Goal: Information Seeking & Learning: Learn about a topic

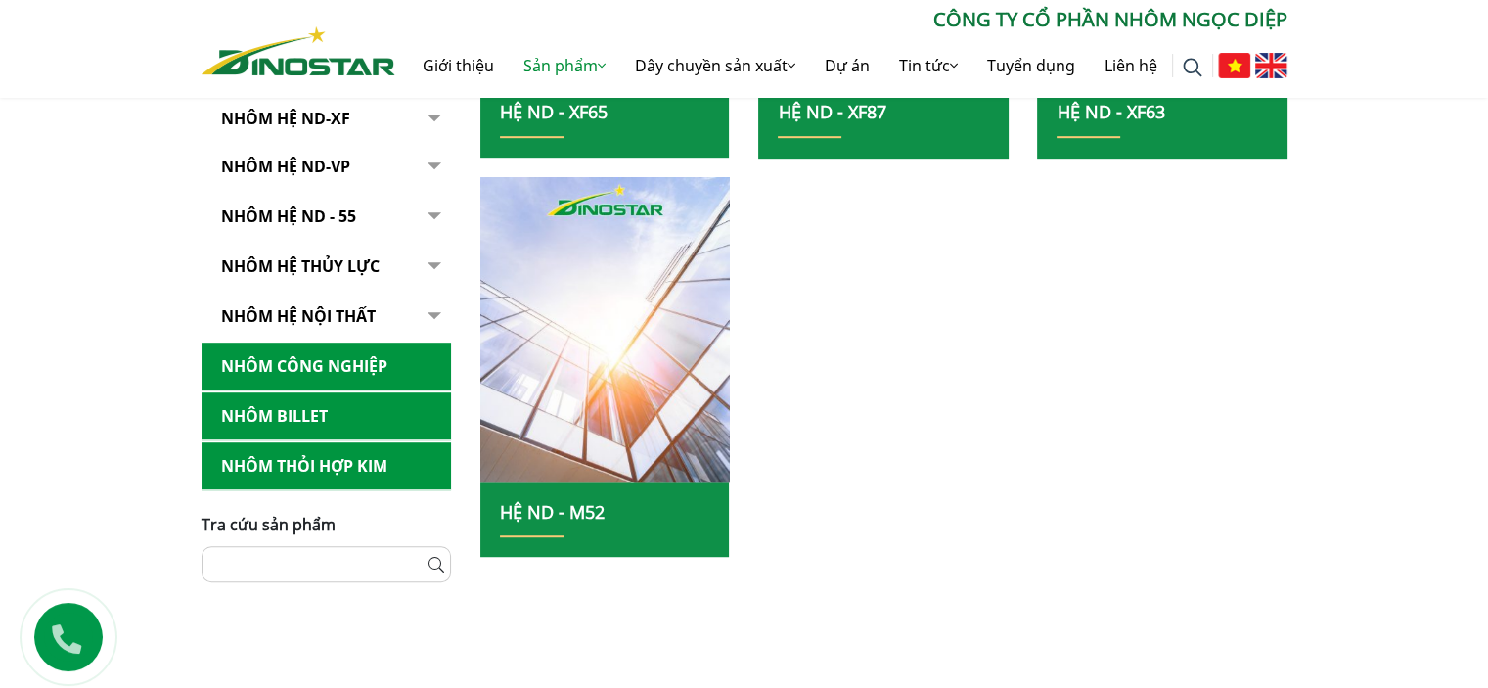
scroll to position [978, 0]
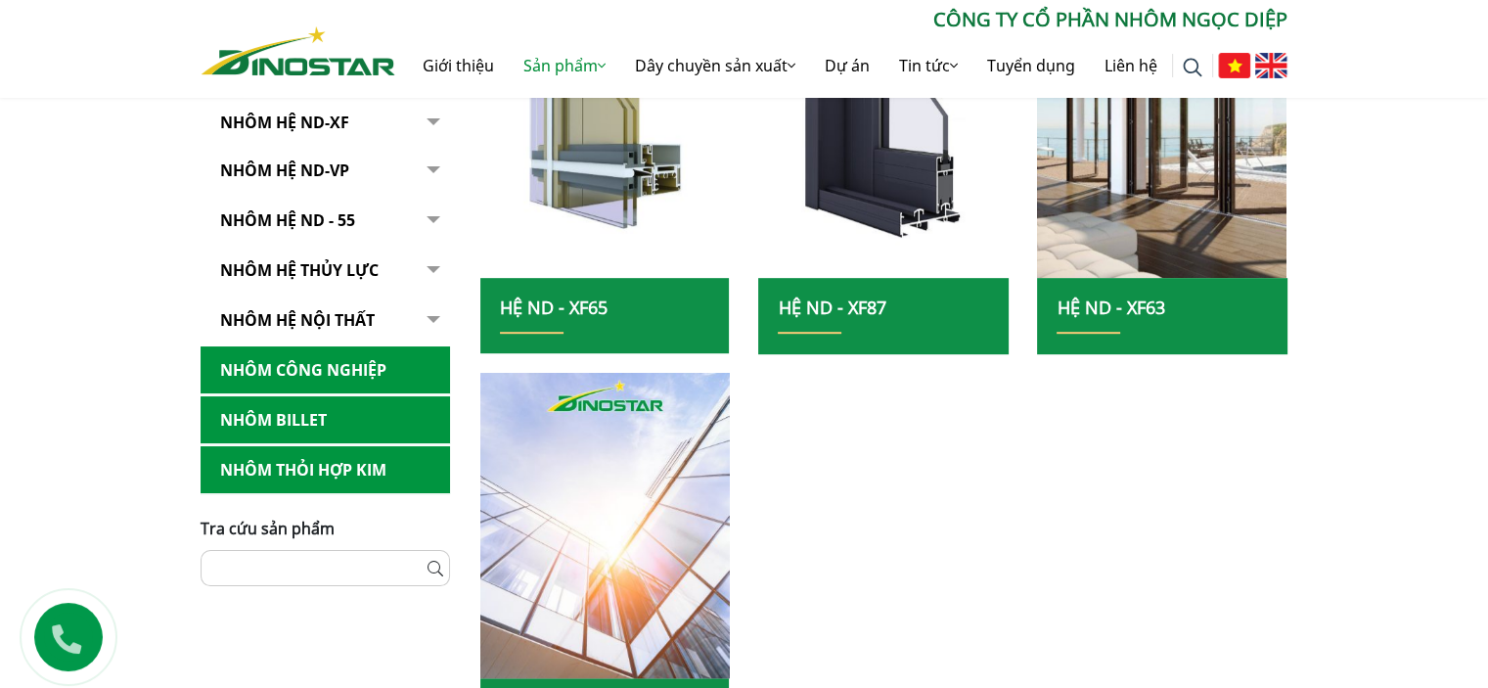
click at [572, 305] on link "Hệ ND - XF65" at bounding box center [554, 306] width 108 height 23
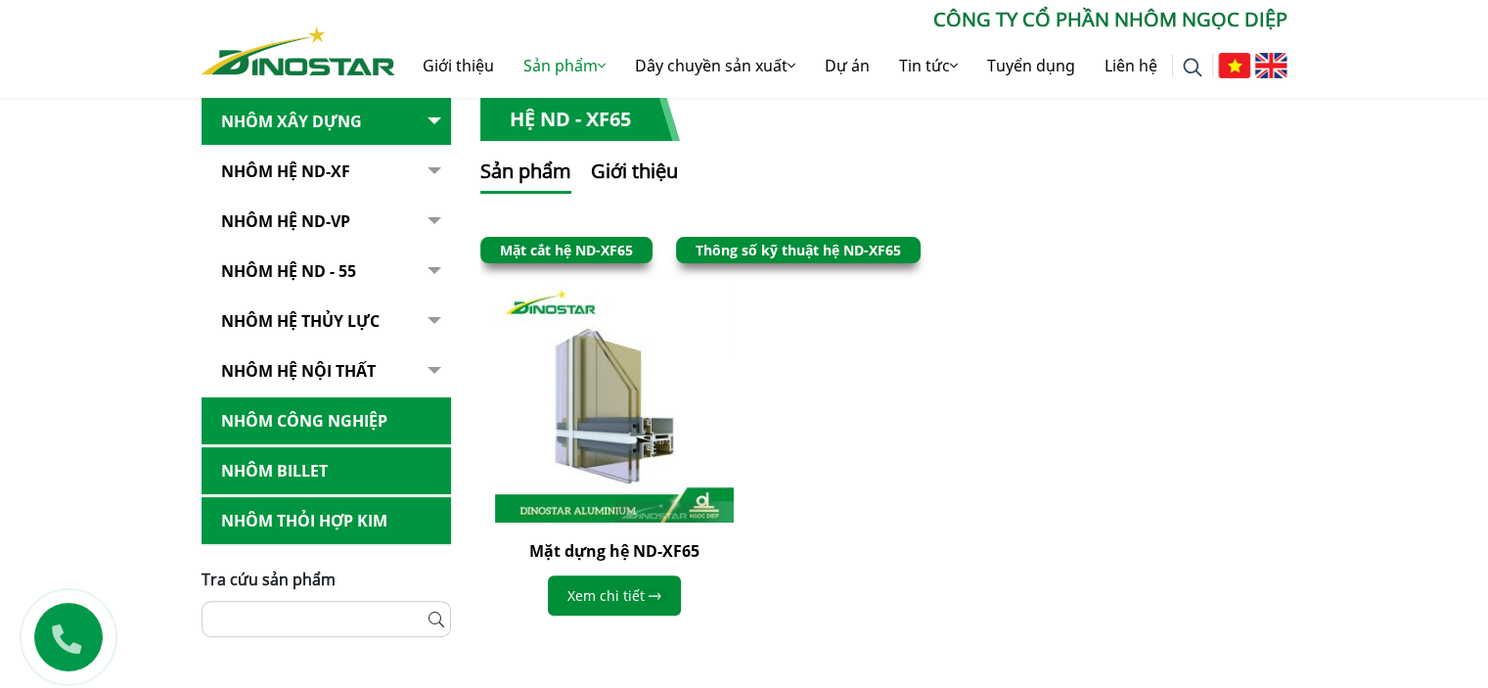
scroll to position [783, 0]
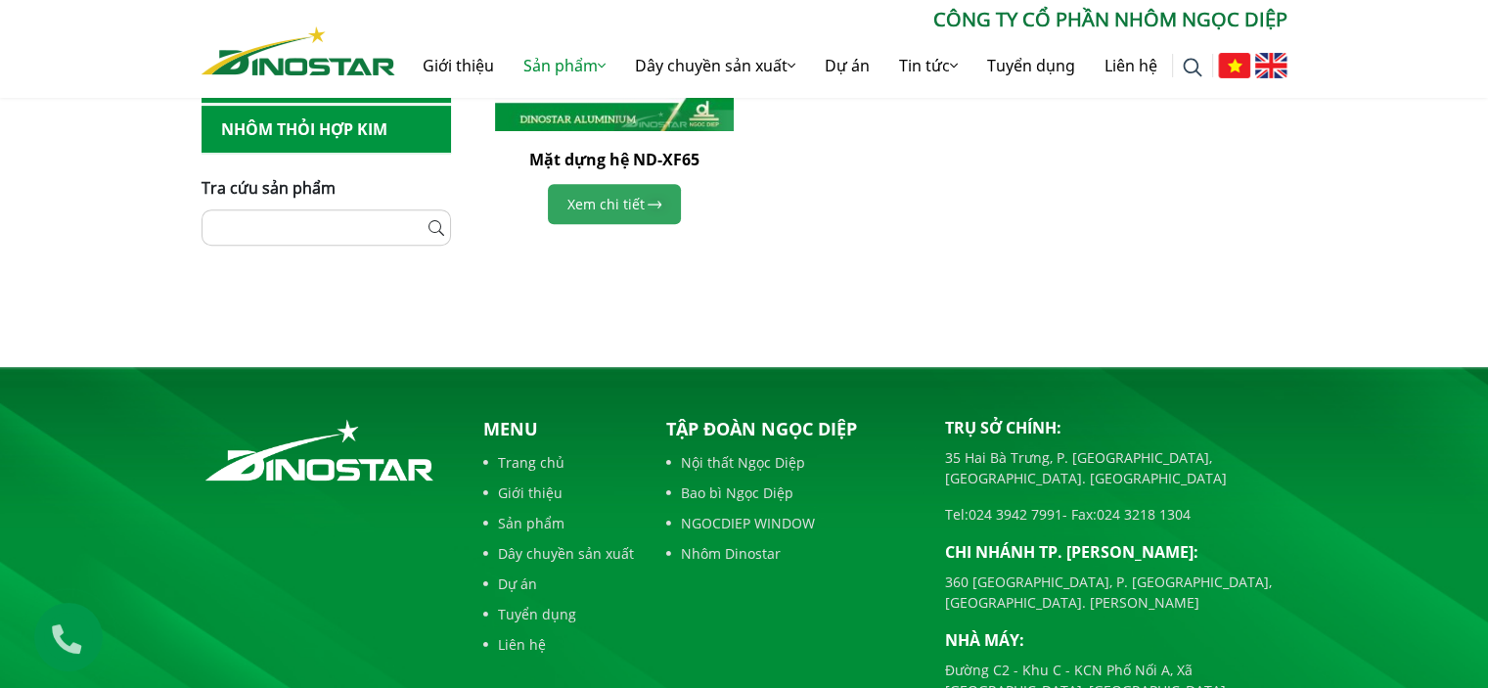
click at [637, 192] on link "Xem chi tiết" at bounding box center [614, 204] width 133 height 40
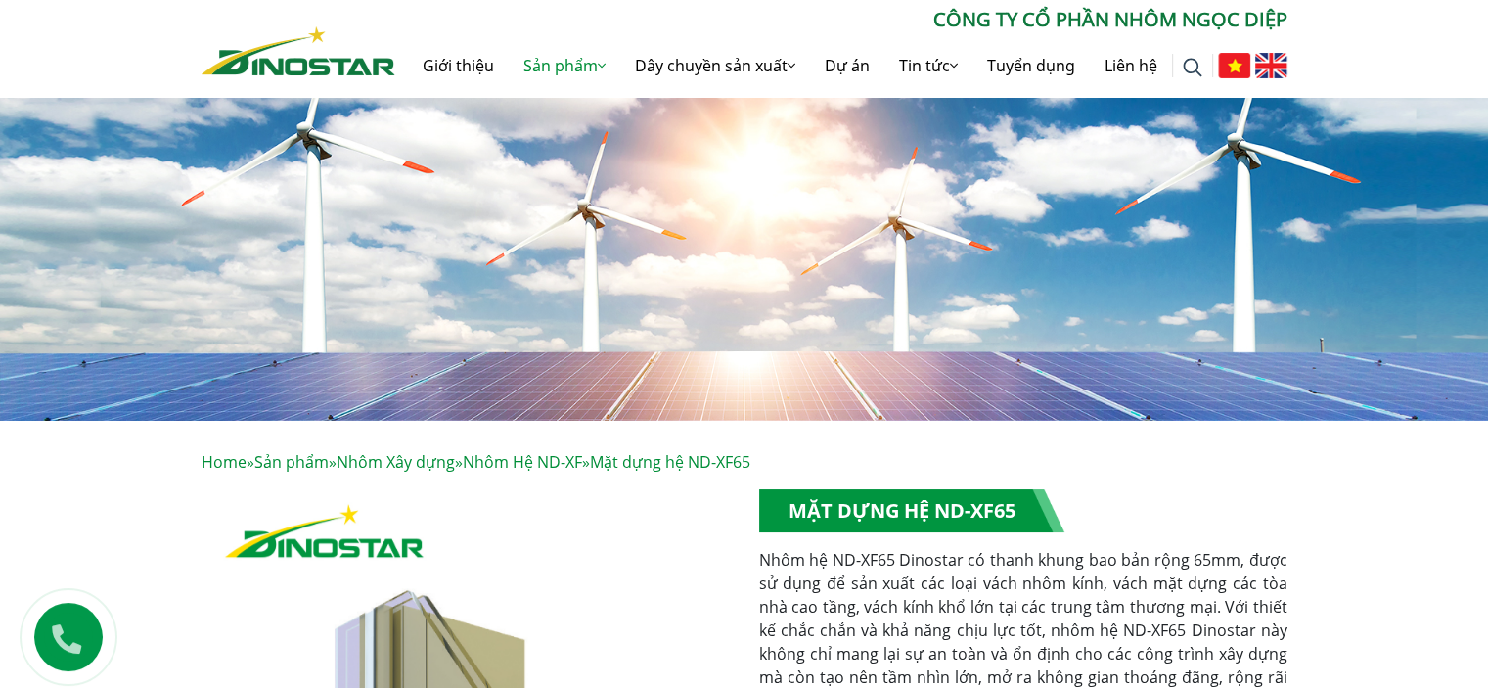
scroll to position [391, 0]
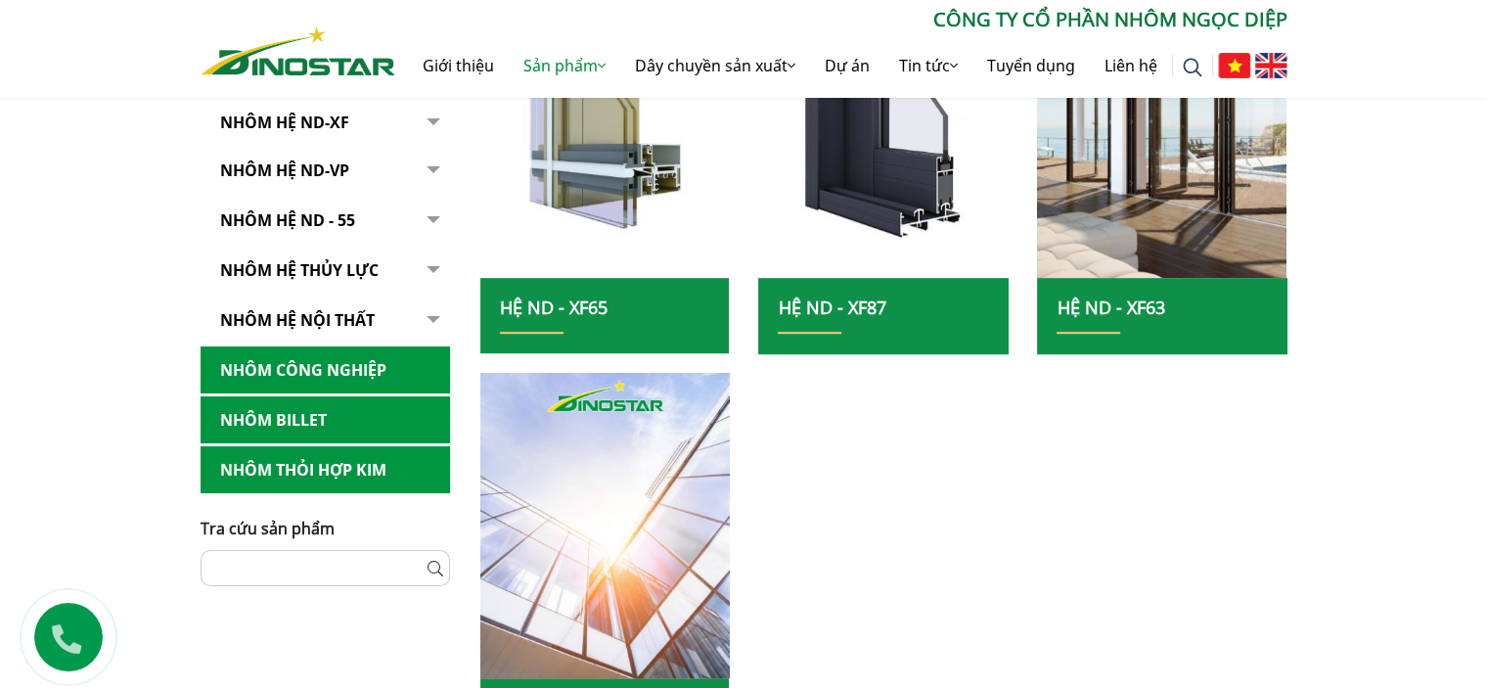
scroll to position [391, 0]
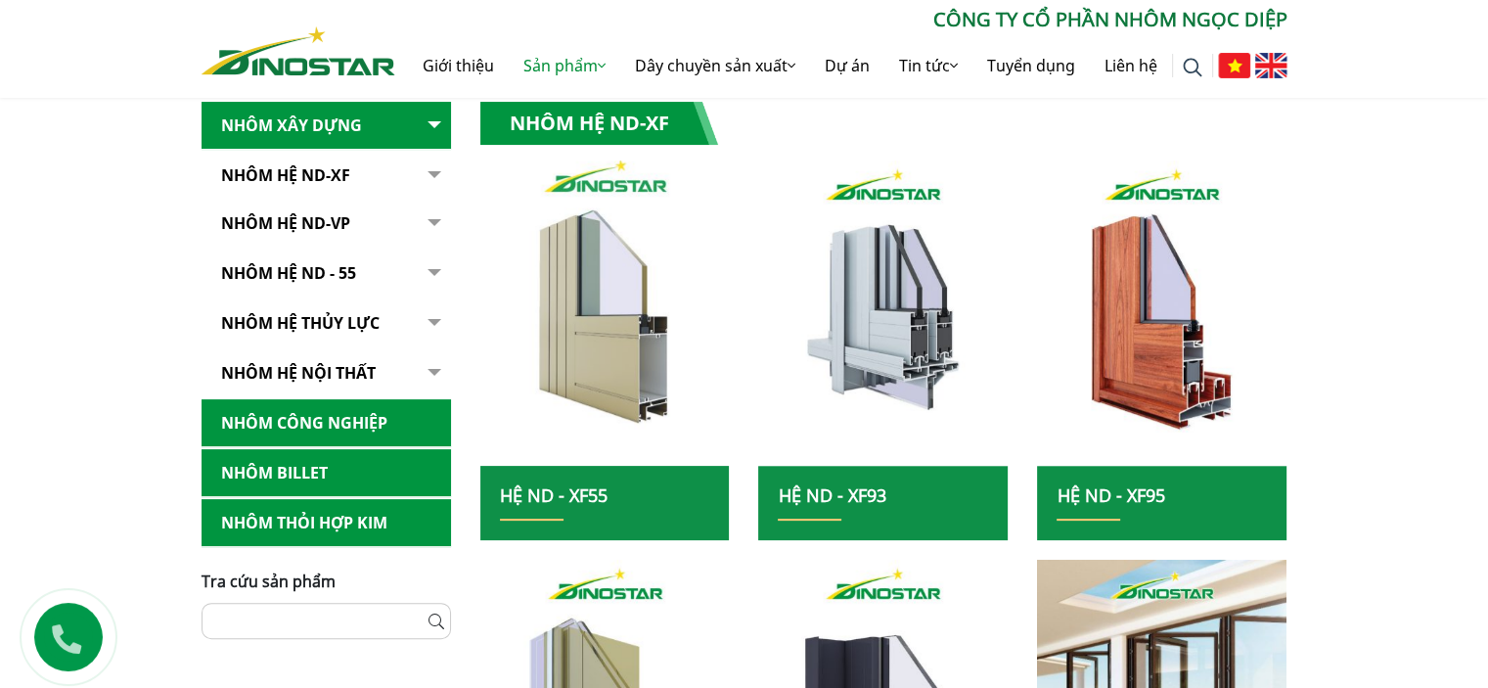
click at [578, 321] on img at bounding box center [605, 313] width 267 height 327
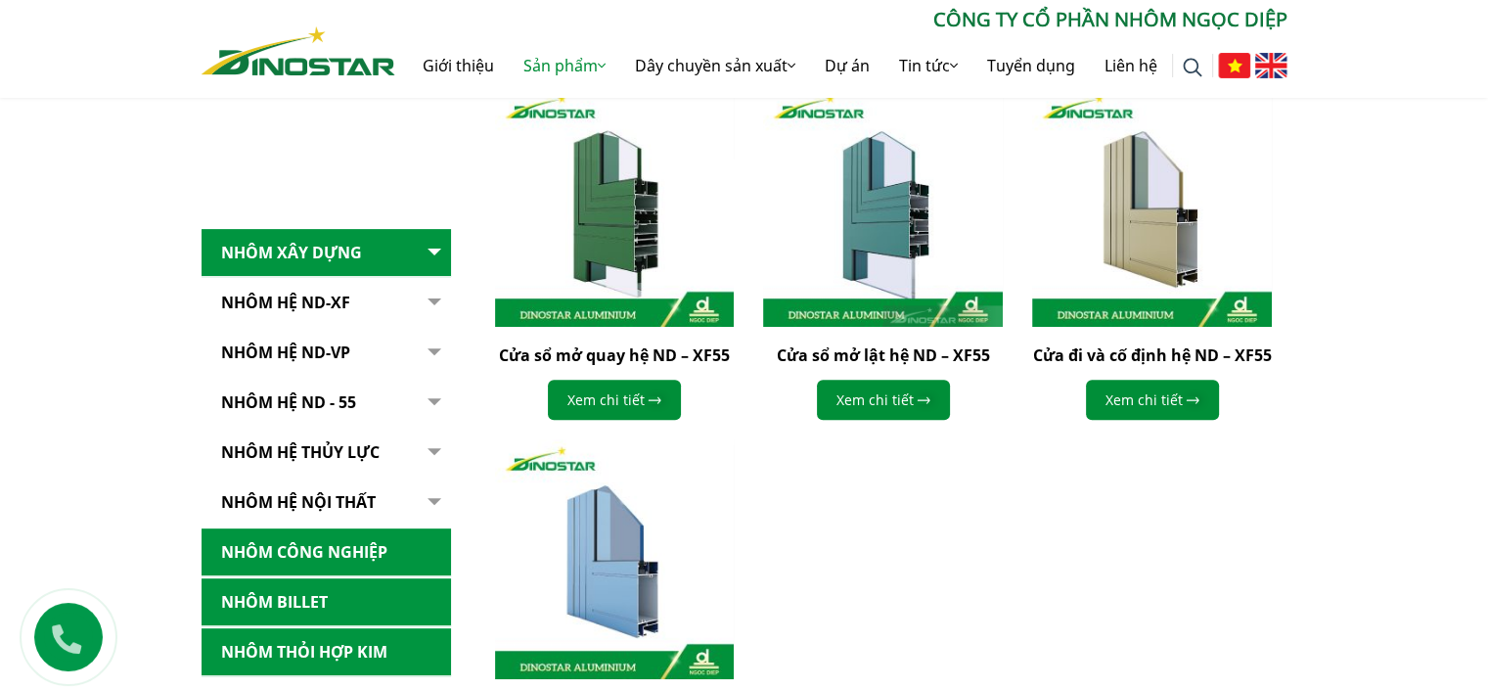
scroll to position [978, 0]
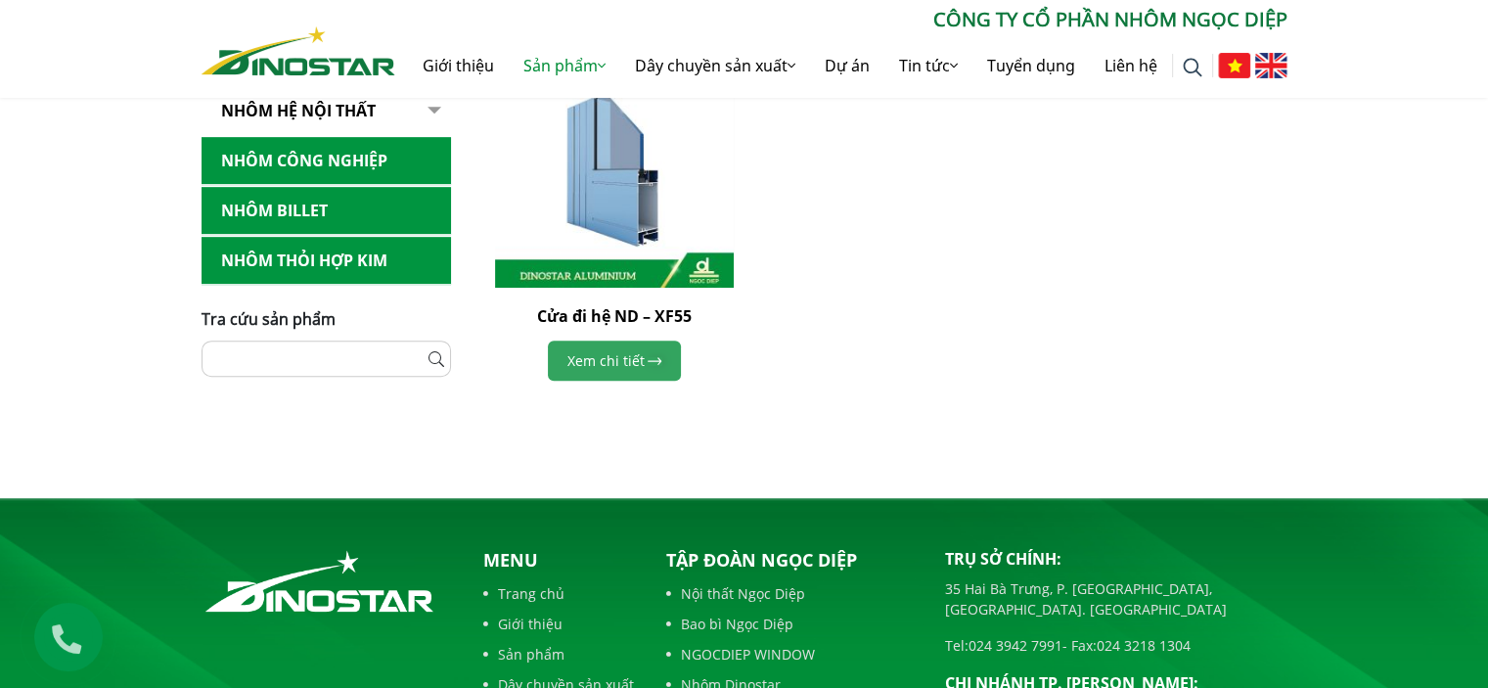
click at [640, 367] on link "Xem chi tiết" at bounding box center [614, 361] width 133 height 40
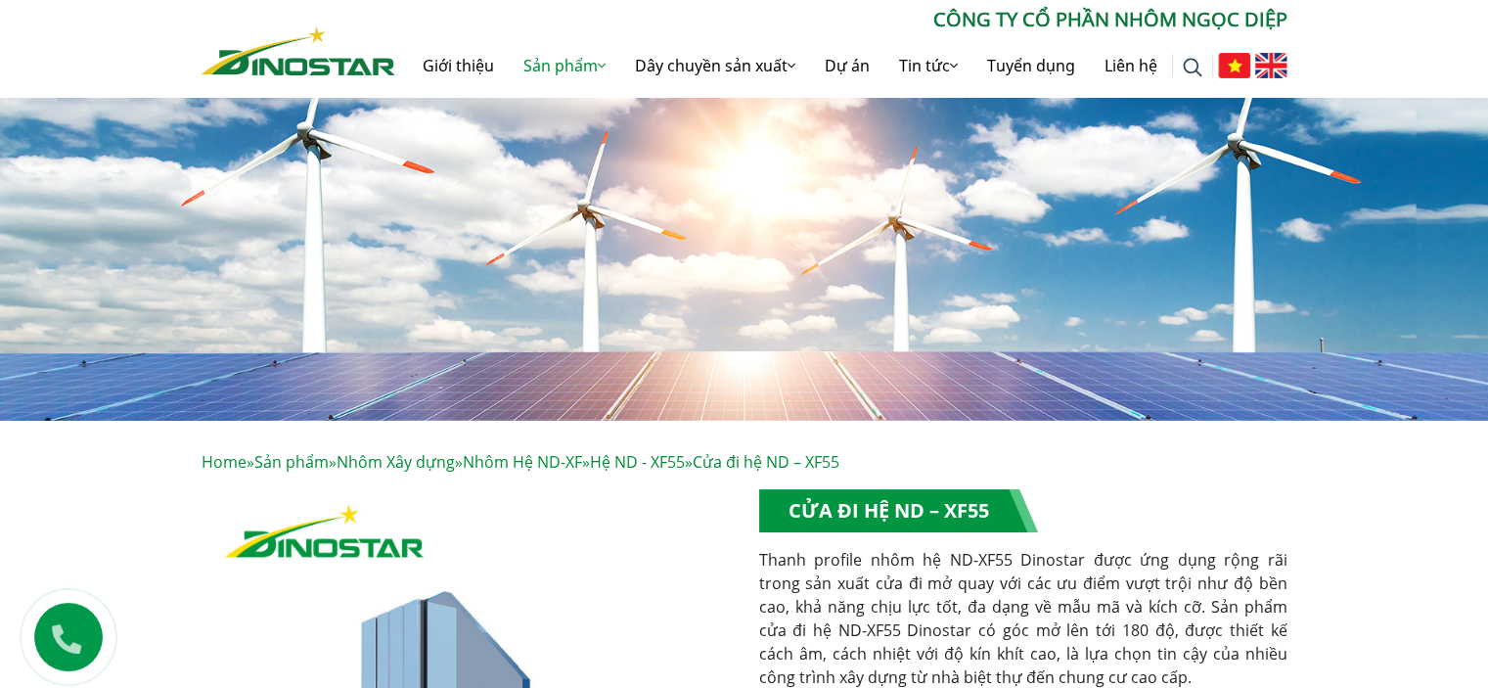
scroll to position [587, 0]
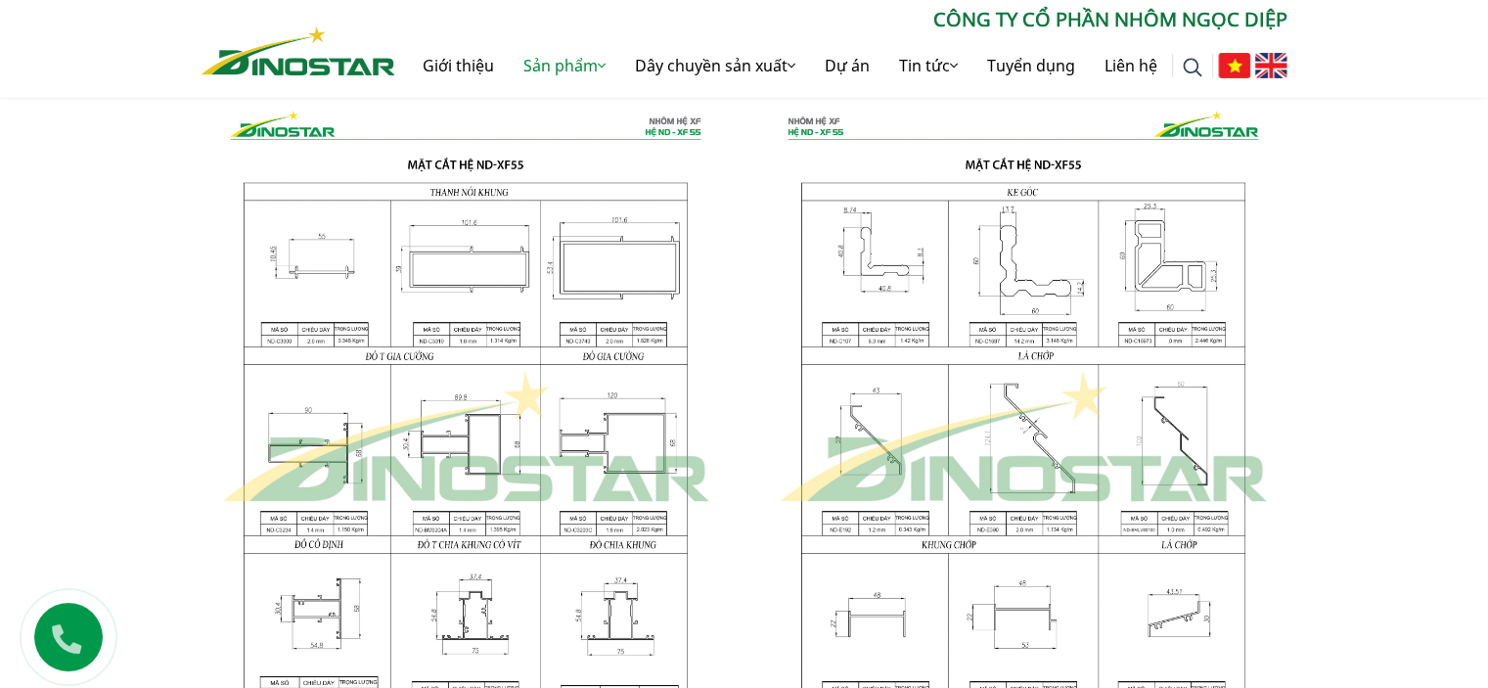
scroll to position [2154, 0]
